Goal: Find specific page/section: Find specific page/section

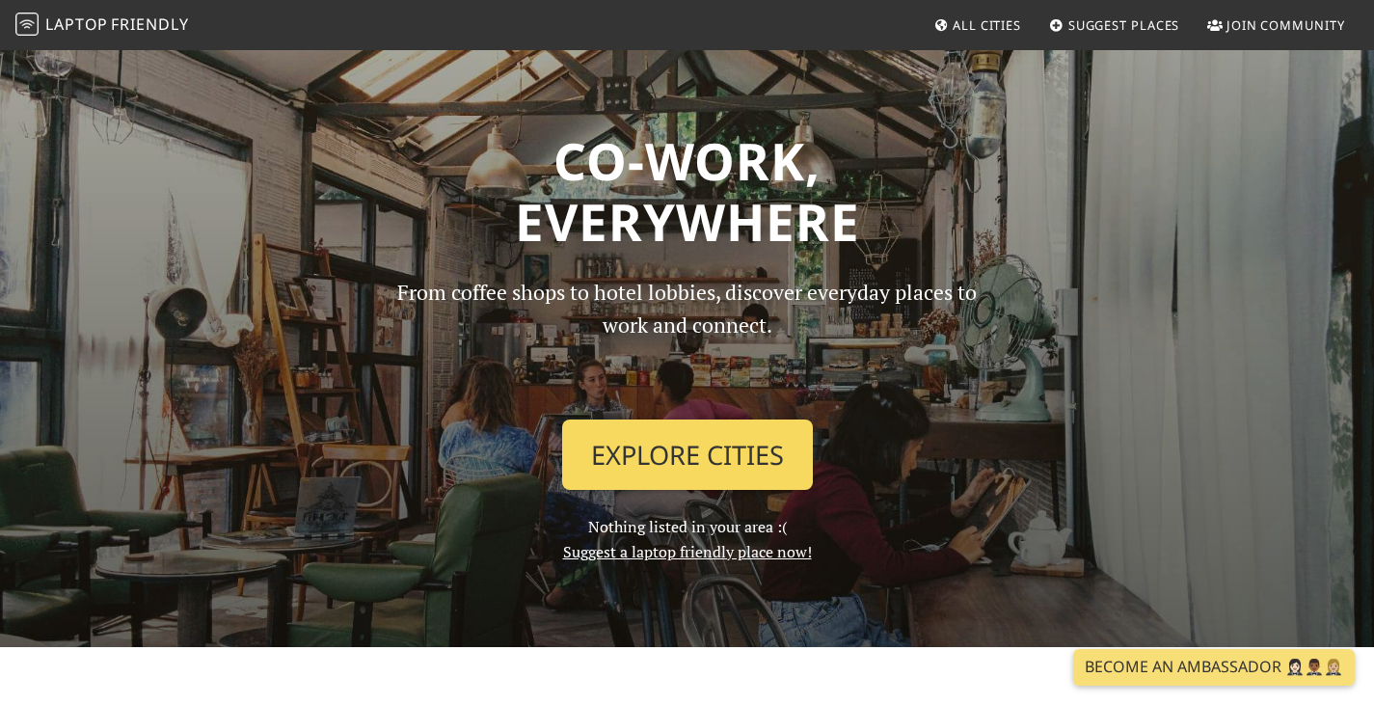
drag, startPoint x: 721, startPoint y: 444, endPoint x: 712, endPoint y: 435, distance: 13.0
click at [721, 444] on link "Explore Cities" at bounding box center [687, 454] width 251 height 71
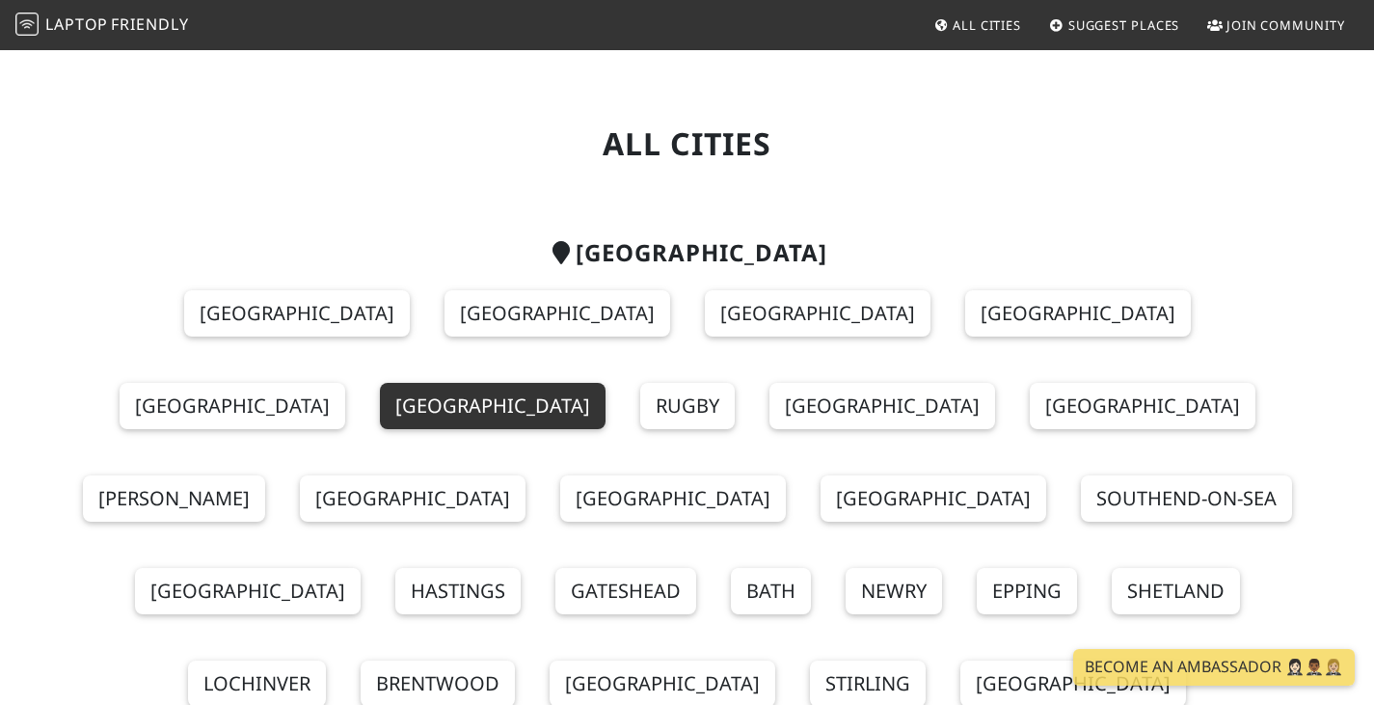
click at [605, 383] on link "[GEOGRAPHIC_DATA]" at bounding box center [493, 406] width 226 height 46
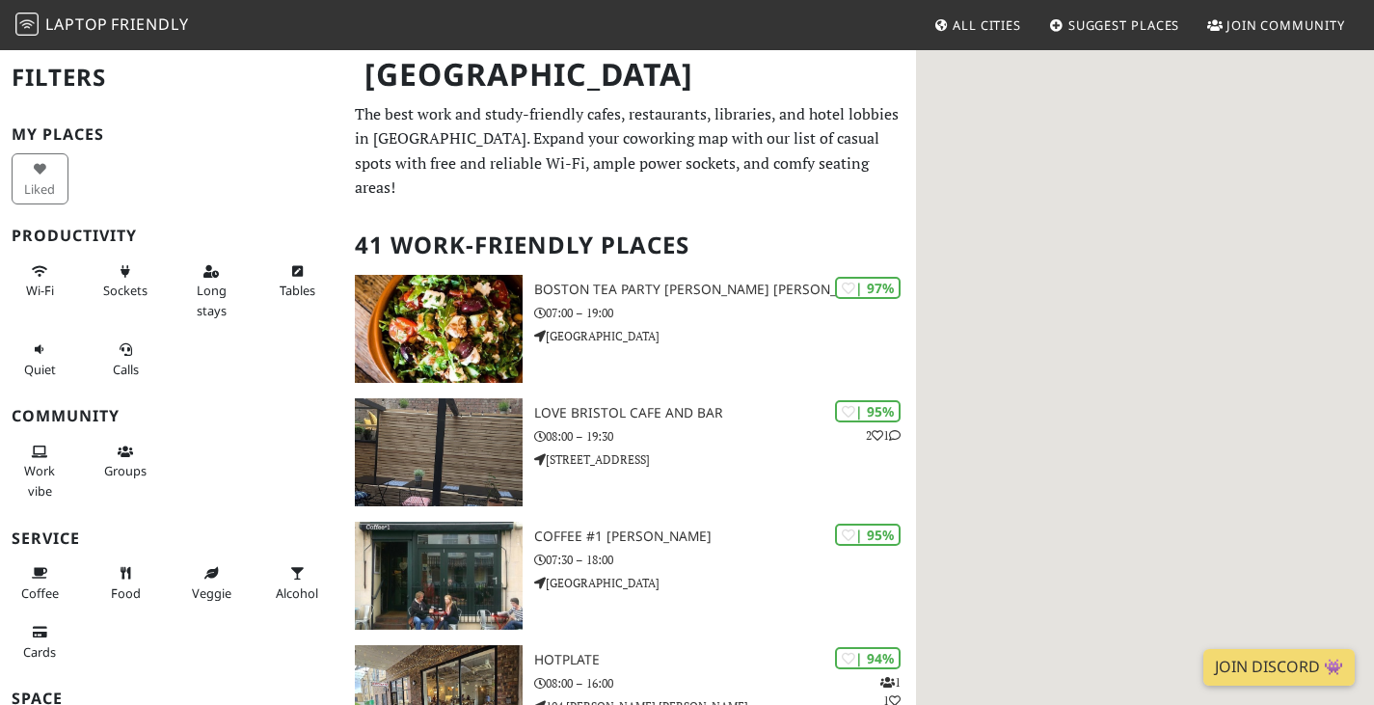
scroll to position [193, 0]
